Goal: Find specific page/section: Find specific page/section

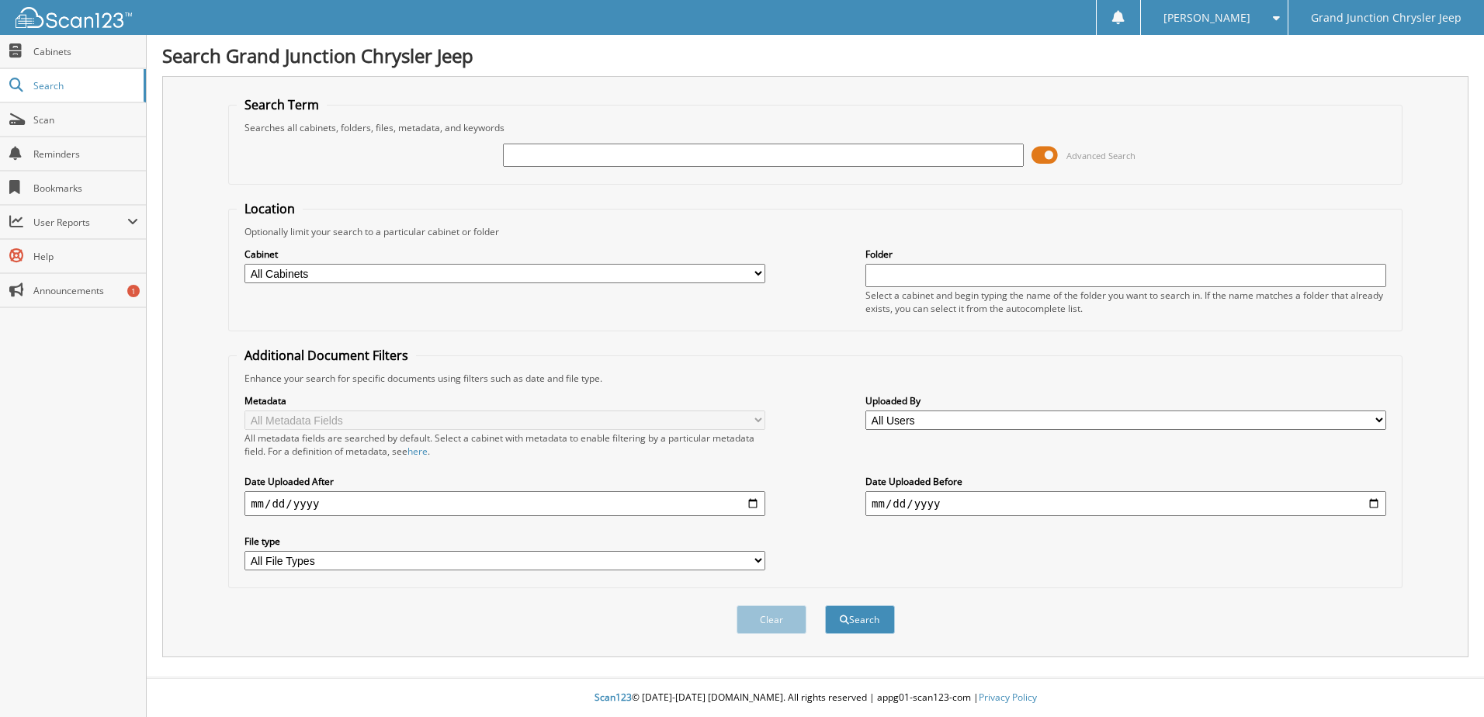
click at [641, 180] on fieldset "Search Term Searches all cabinets, folders, files, metadata, and keywords Advan…" at bounding box center [815, 140] width 1174 height 88
click at [645, 162] on input "text" at bounding box center [763, 155] width 521 height 23
type input "6286765"
click at [825, 605] on button "Search" at bounding box center [860, 619] width 70 height 29
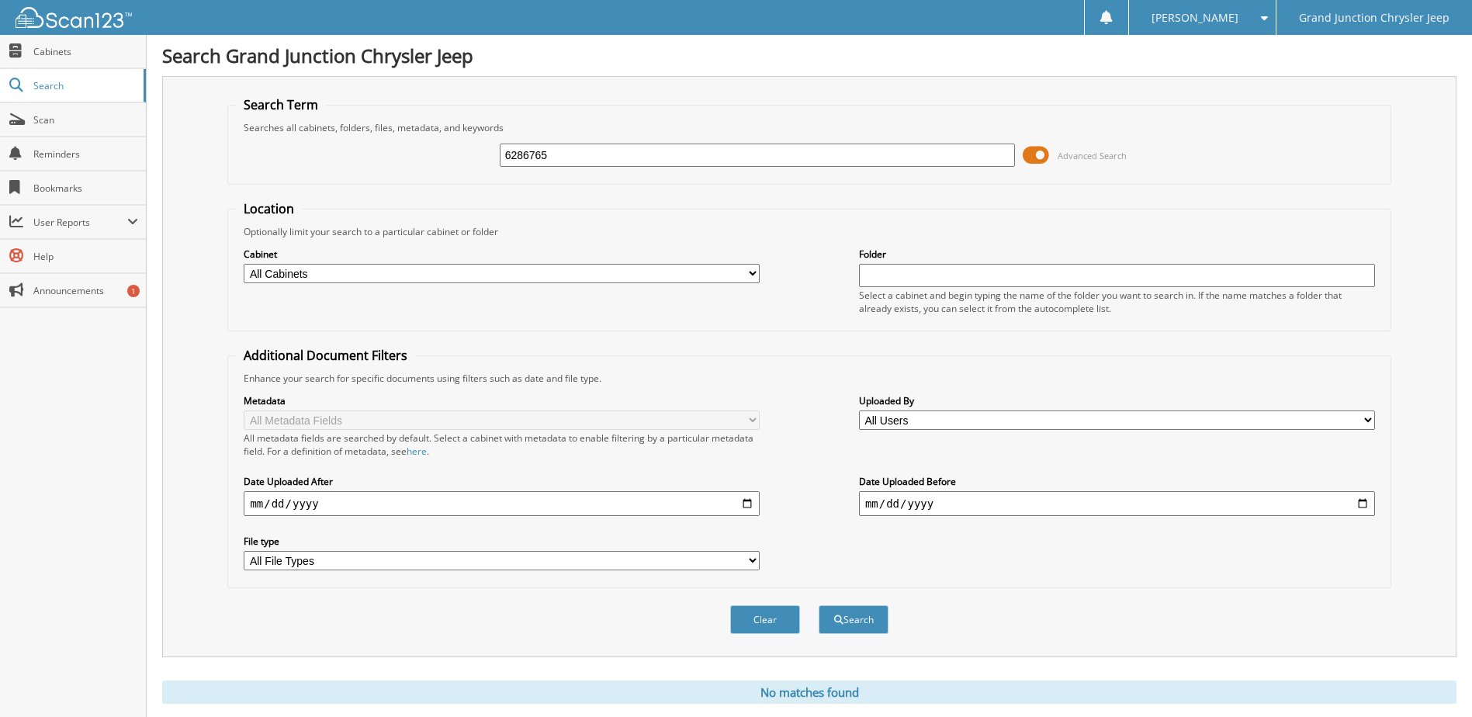
click at [584, 164] on input "6286765" at bounding box center [758, 155] width 516 height 23
click at [819, 605] on button "Search" at bounding box center [854, 619] width 70 height 29
